Goal: Information Seeking & Learning: Understand process/instructions

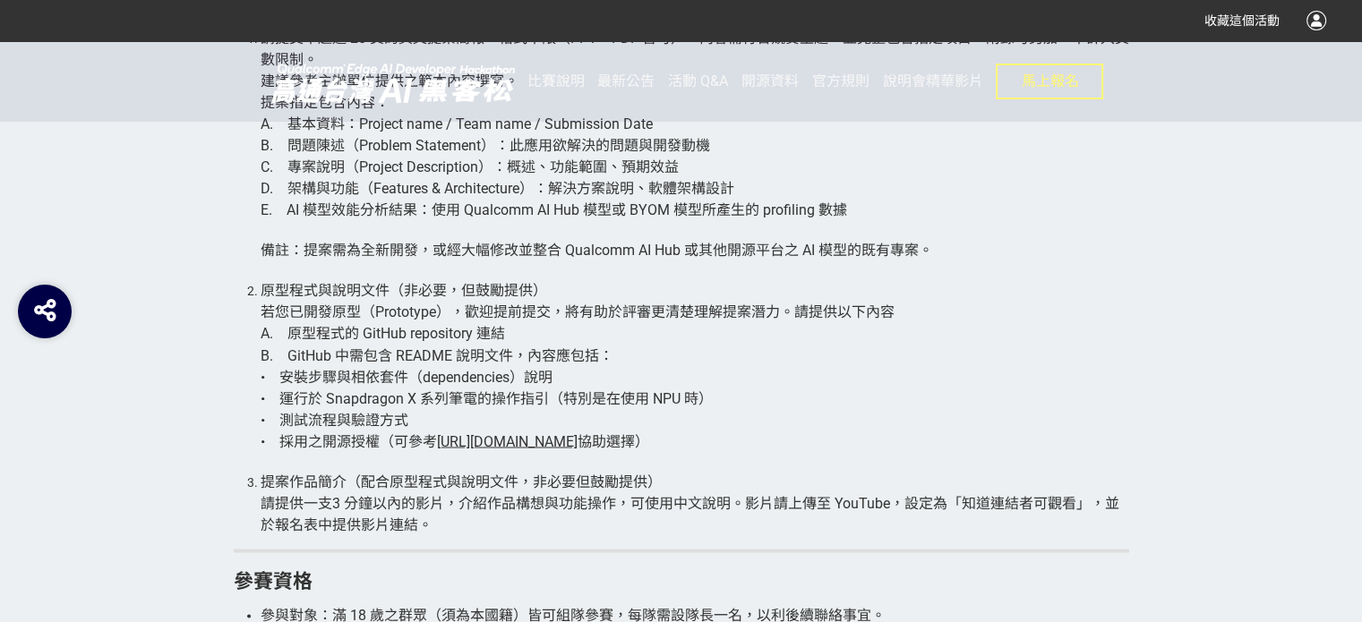
scroll to position [2776, 0]
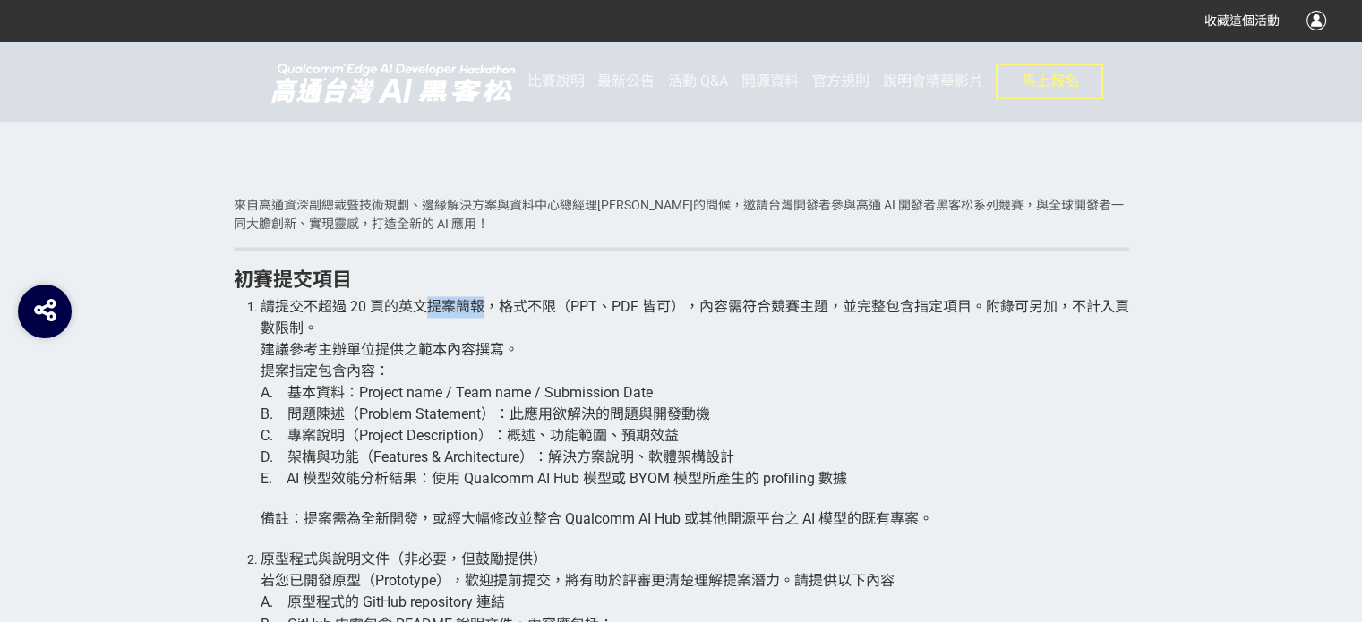
drag, startPoint x: 426, startPoint y: 313, endPoint x: 481, endPoint y: 307, distance: 54.9
click at [481, 307] on span "請提交不超過 20 頁的英文提案簡報，格式不限（PPT、PDF 皆可），內容需符合競賽主題，並完整包含指定項目。附錄可另加，不計入頁數限制。" at bounding box center [695, 317] width 869 height 39
click at [791, 424] on li "請提交不超過 20 頁的英文提案簡報，格式不限（PPT、PDF 皆可），內容需符合競賽主題，並完整包含指定項目。附錄可另加，不計入頁數限制。 建議參考主辦單位…" at bounding box center [695, 422] width 869 height 253
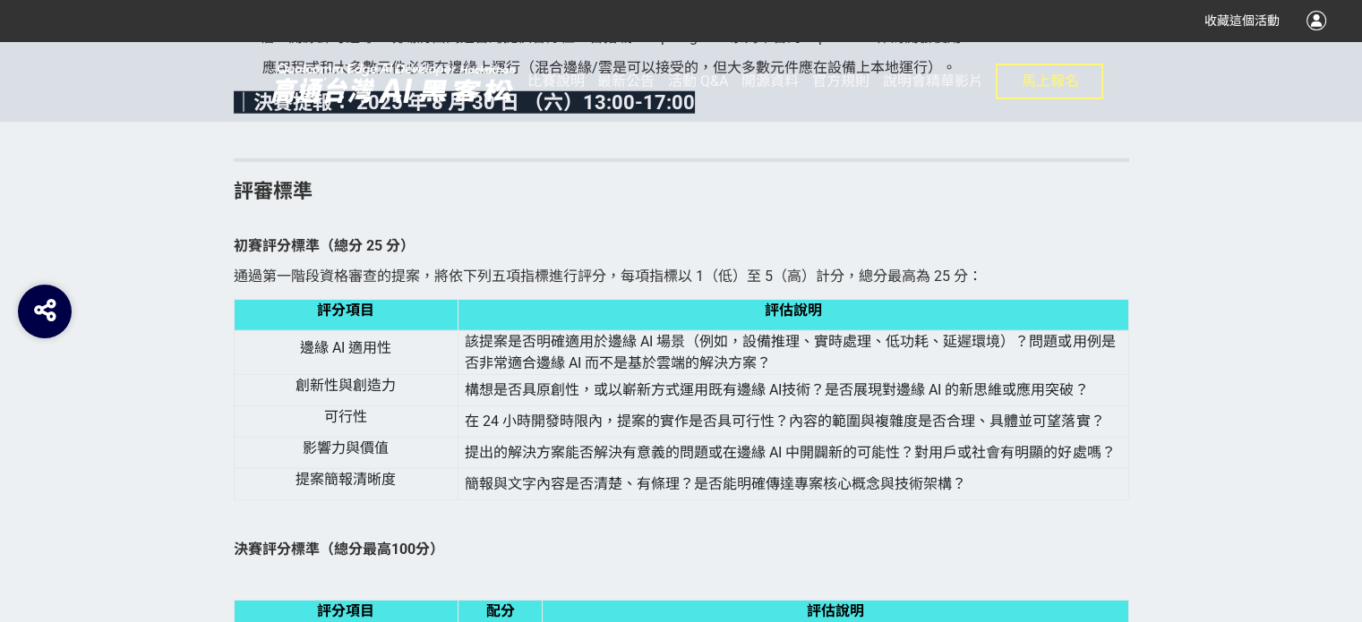
scroll to position [5194, 0]
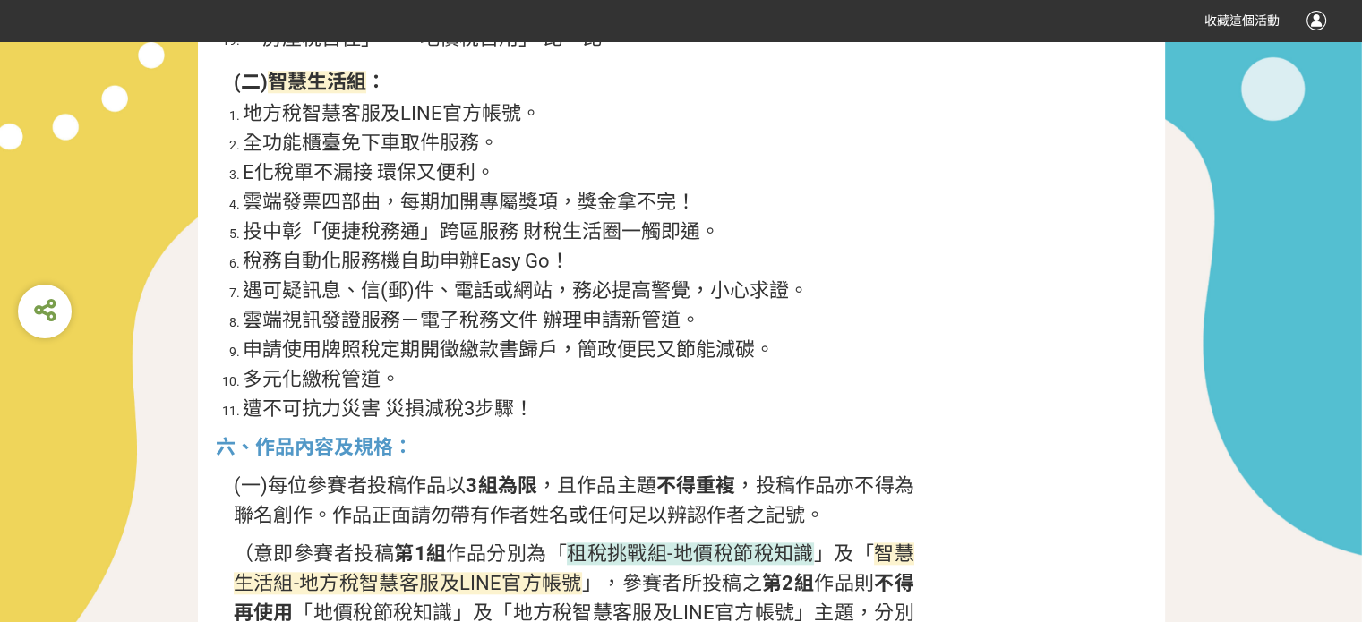
scroll to position [1970, 0]
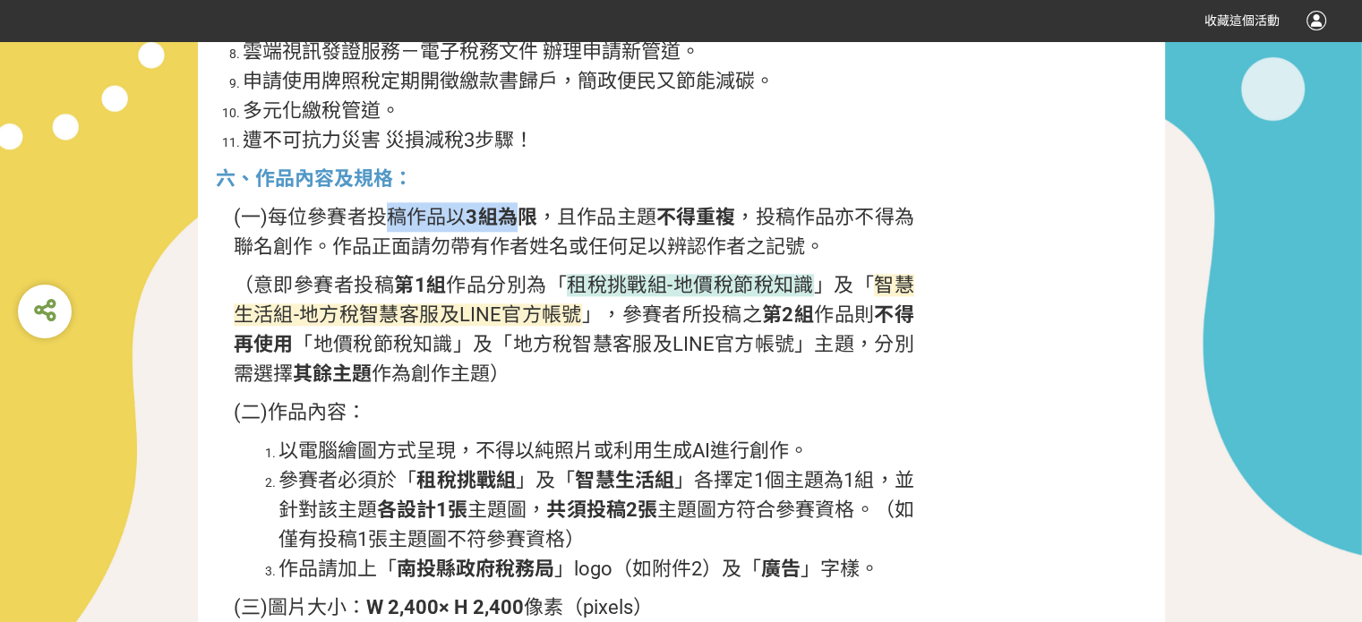
drag, startPoint x: 387, startPoint y: 228, endPoint x: 522, endPoint y: 227, distance: 135.2
click at [522, 227] on span "(一)每位參賽者投稿作品以 3組為限 ，且作品主題 不得重複 ，投稿作品亦不得為聯名創作。作品正面請勿帶有作者姓名或任何足以辨認作者之記號。" at bounding box center [574, 232] width 681 height 52
click at [777, 175] on p "六、作品內容及規格：" at bounding box center [565, 179] width 699 height 30
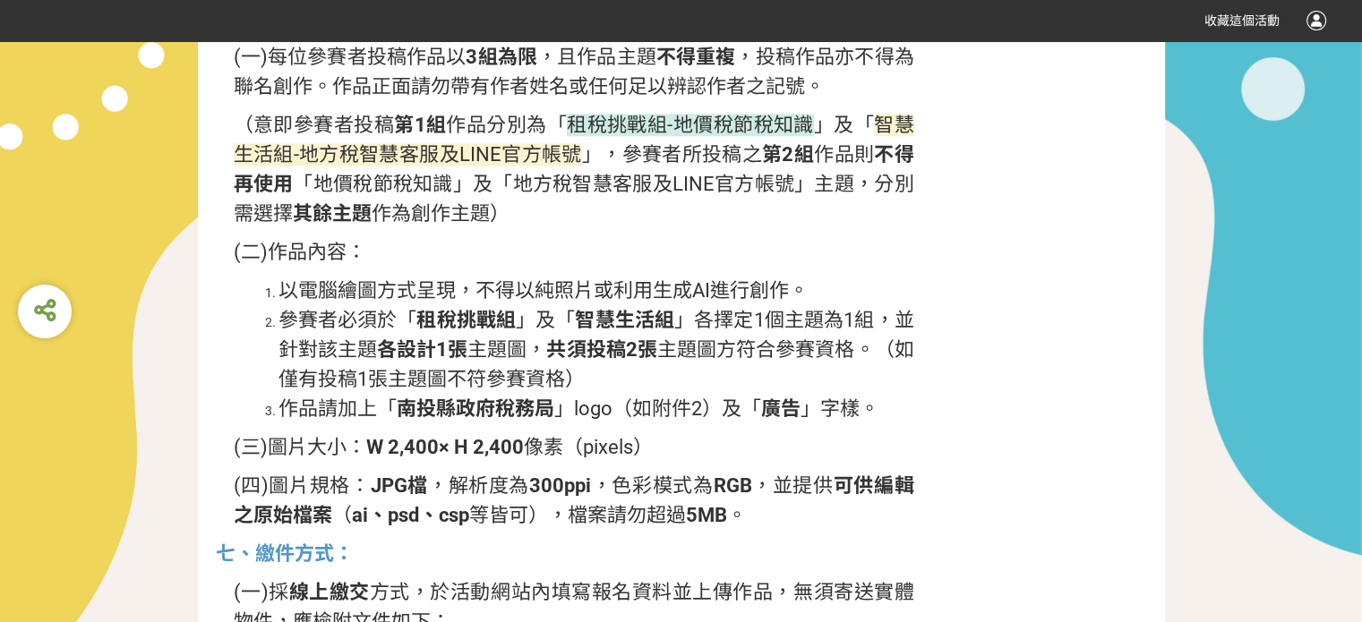
scroll to position [2149, 0]
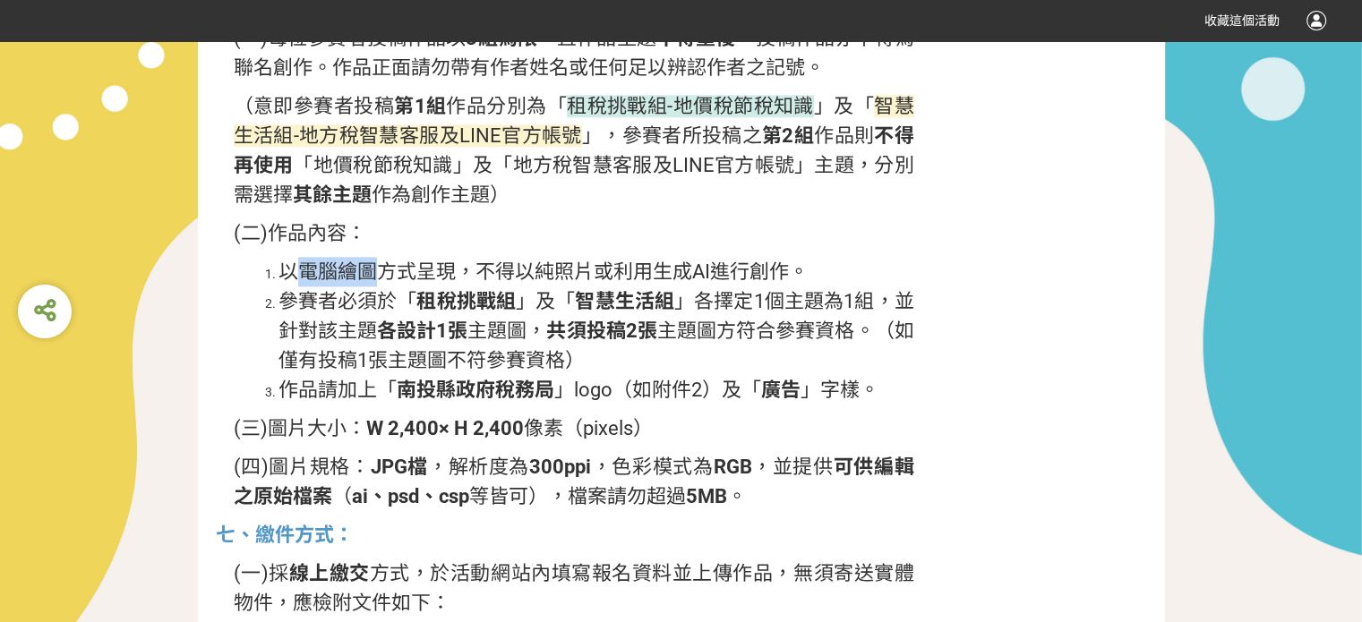
drag, startPoint x: 292, startPoint y: 267, endPoint x: 381, endPoint y: 270, distance: 89.6
click at [381, 270] on span "以電腦繪圖方式呈現，不得以純照片或利用生成AI進行創作。" at bounding box center [544, 272] width 530 height 22
click at [699, 288] on li "參賽者必須於「 租稅挑戰組 」及「 智慧生活組 」各擇定1個主題為1組，並針對該主題 各設計1張 主題圖， 共須投稿2張 主題圖方符合參賽資格。（如僅有投稿1…" at bounding box center [597, 331] width 636 height 89
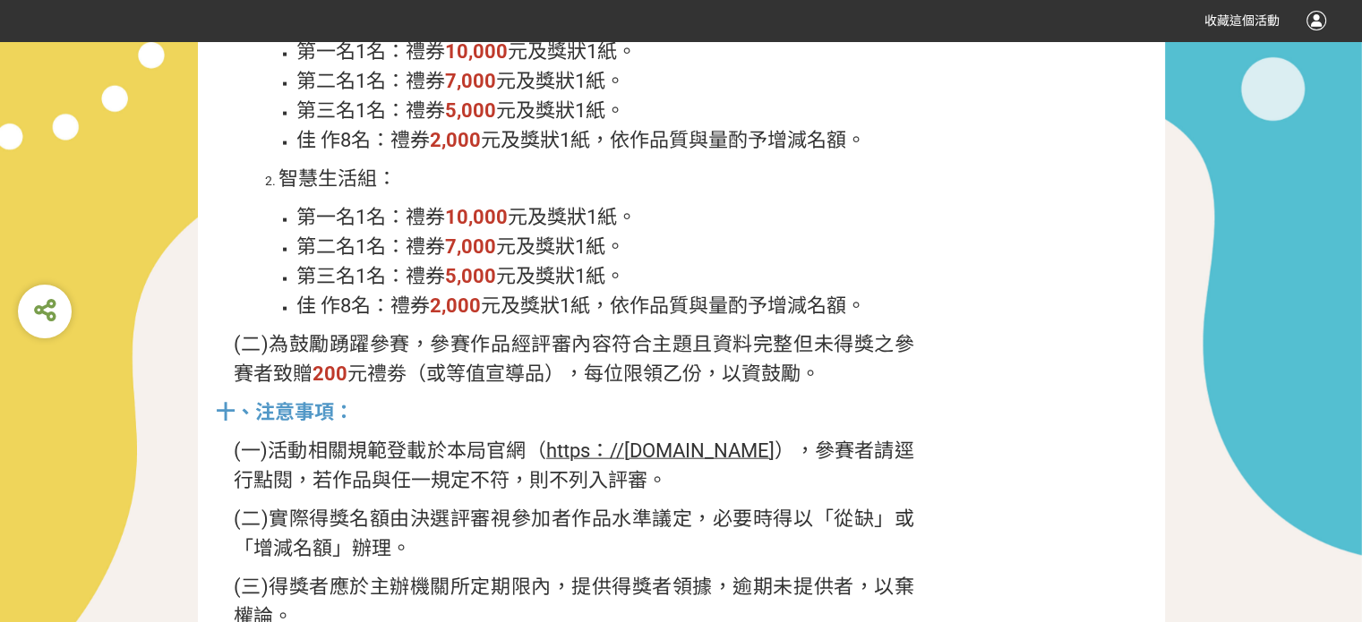
scroll to position [4030, 0]
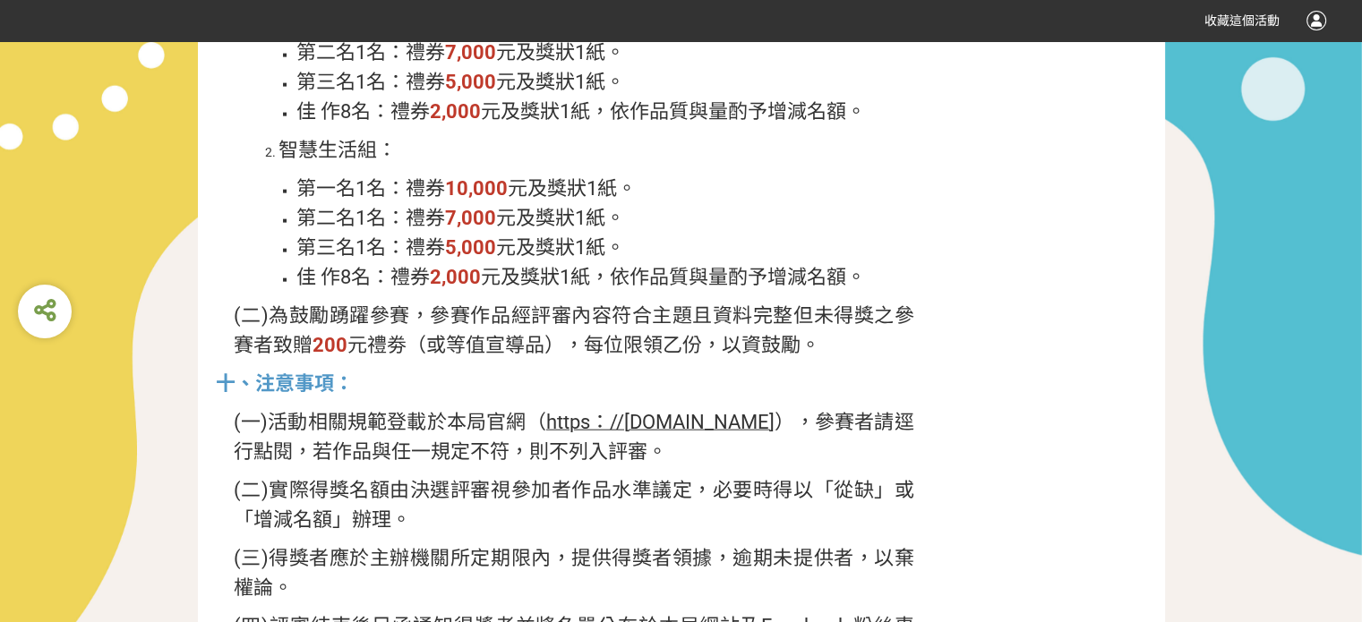
click at [723, 426] on span "https：//www.nttb.gov.tw" at bounding box center [660, 422] width 228 height 22
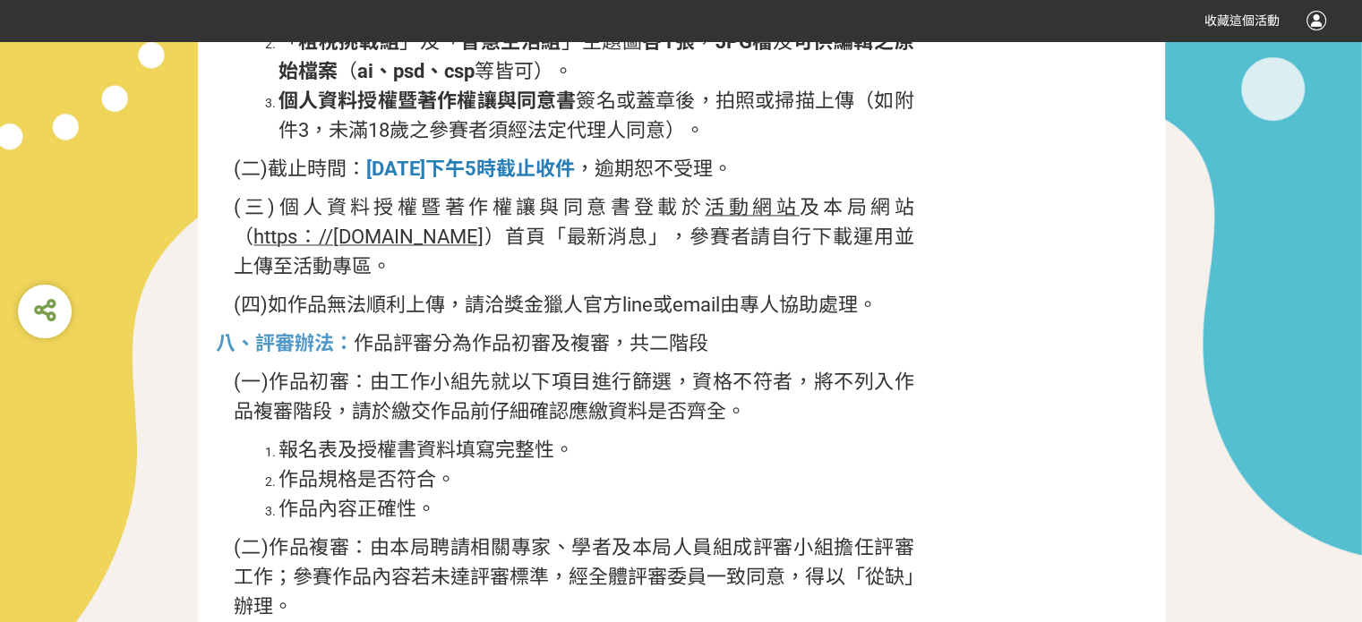
scroll to position [2776, 0]
